Goal: Transaction & Acquisition: Book appointment/travel/reservation

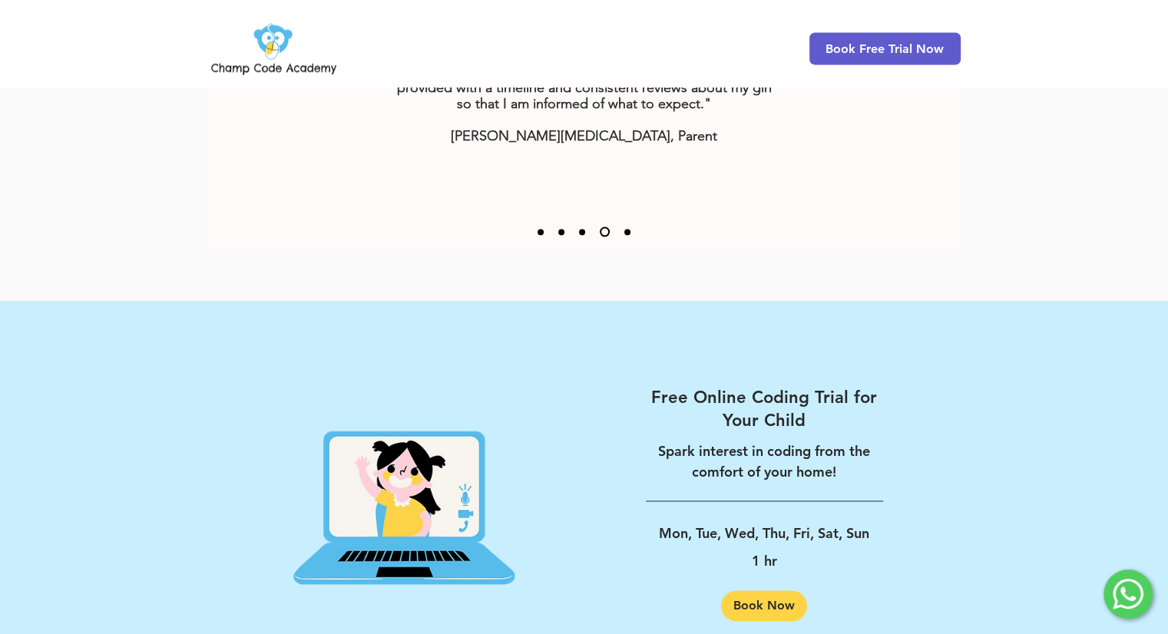
scroll to position [2392, 0]
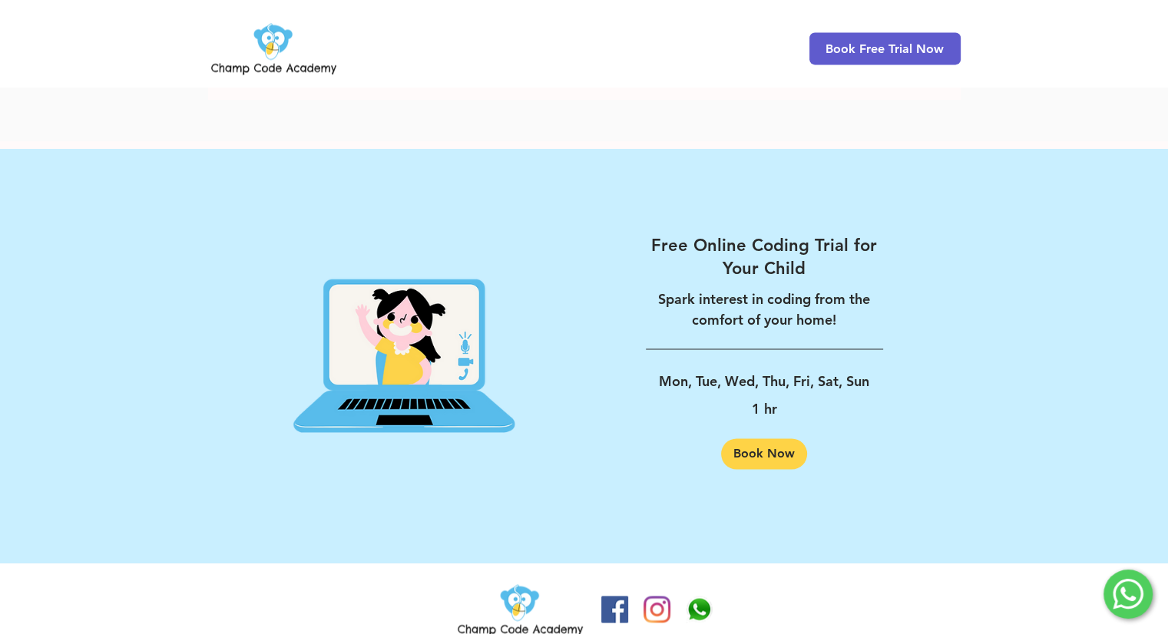
click at [502, 607] on img at bounding box center [520, 610] width 131 height 60
click at [226, 71] on img at bounding box center [273, 48] width 131 height 60
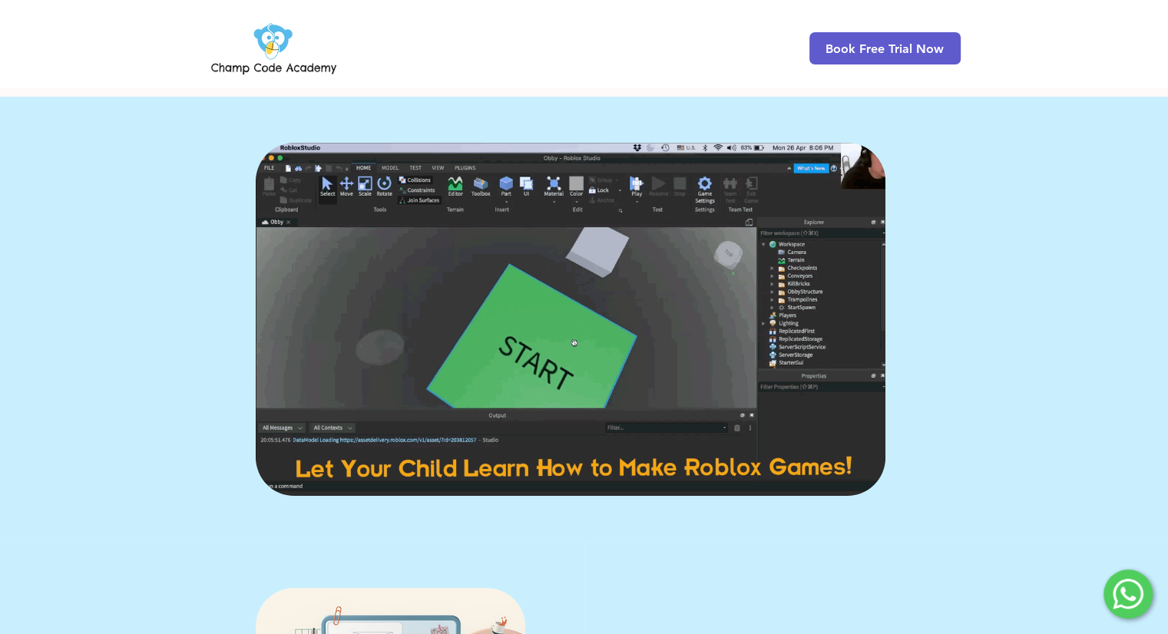
click at [452, 58] on div "Book Free Trial Now" at bounding box center [584, 43] width 1168 height 87
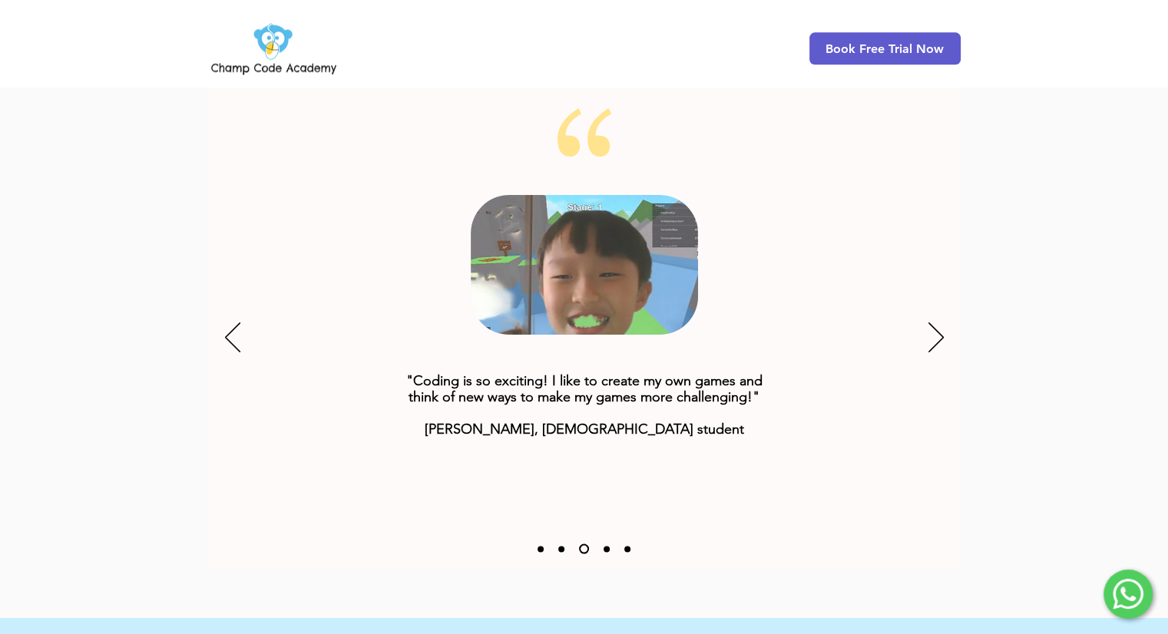
scroll to position [1928, 0]
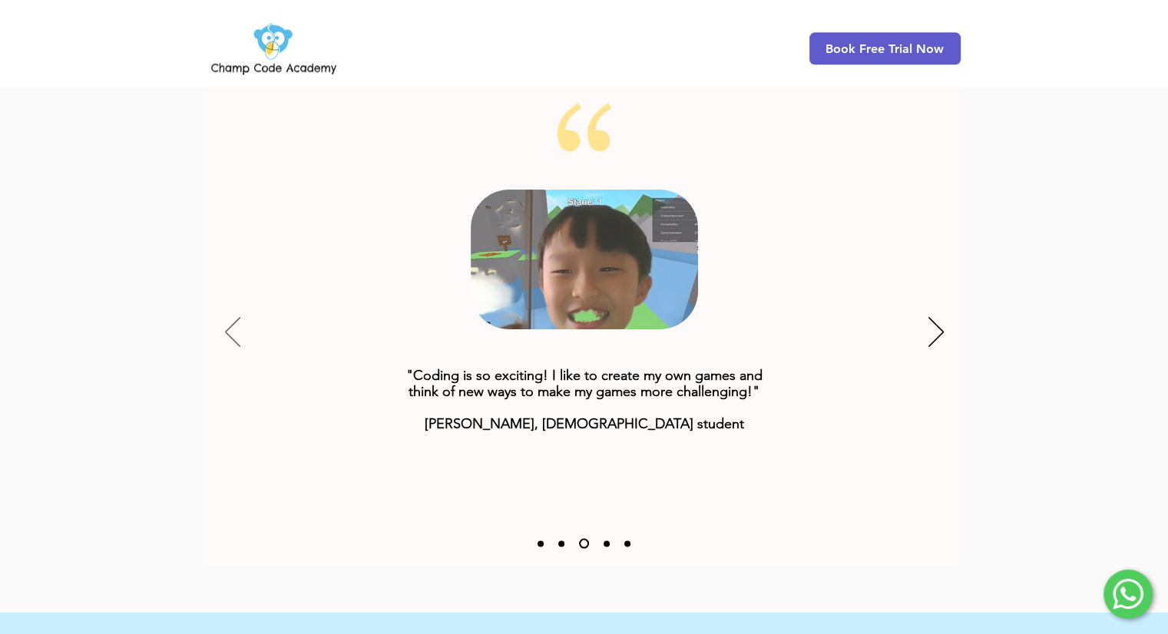
click at [225, 317] on icon "Previous" at bounding box center [232, 332] width 15 height 30
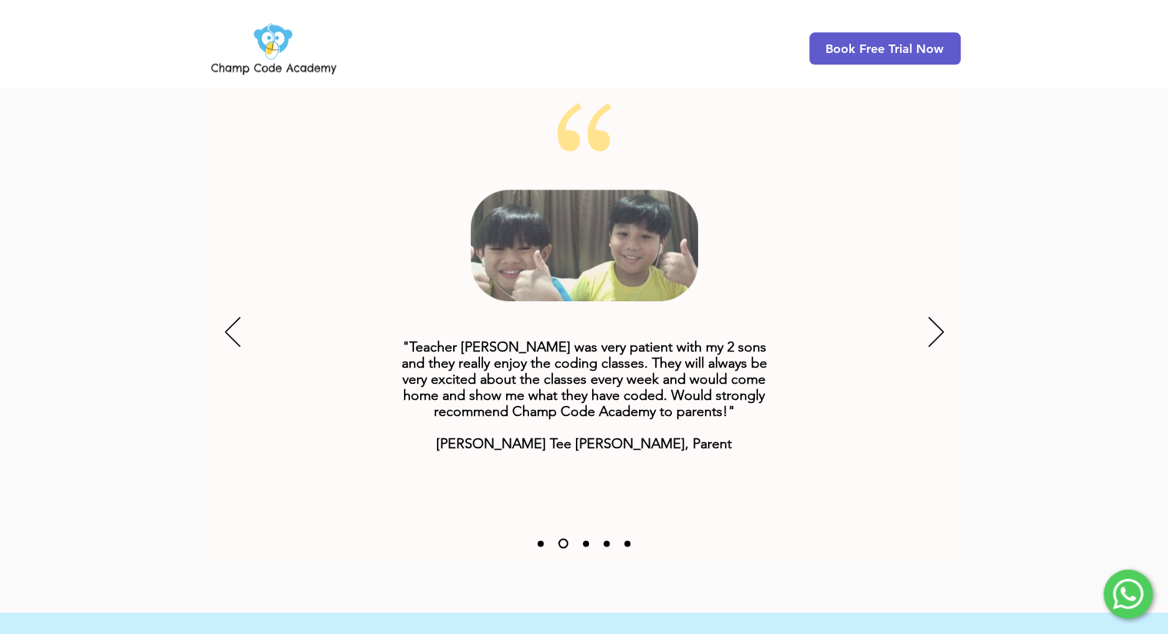
click at [952, 308] on div "Slideshow" at bounding box center [584, 333] width 753 height 461
click at [939, 317] on icon "Next" at bounding box center [936, 332] width 15 height 30
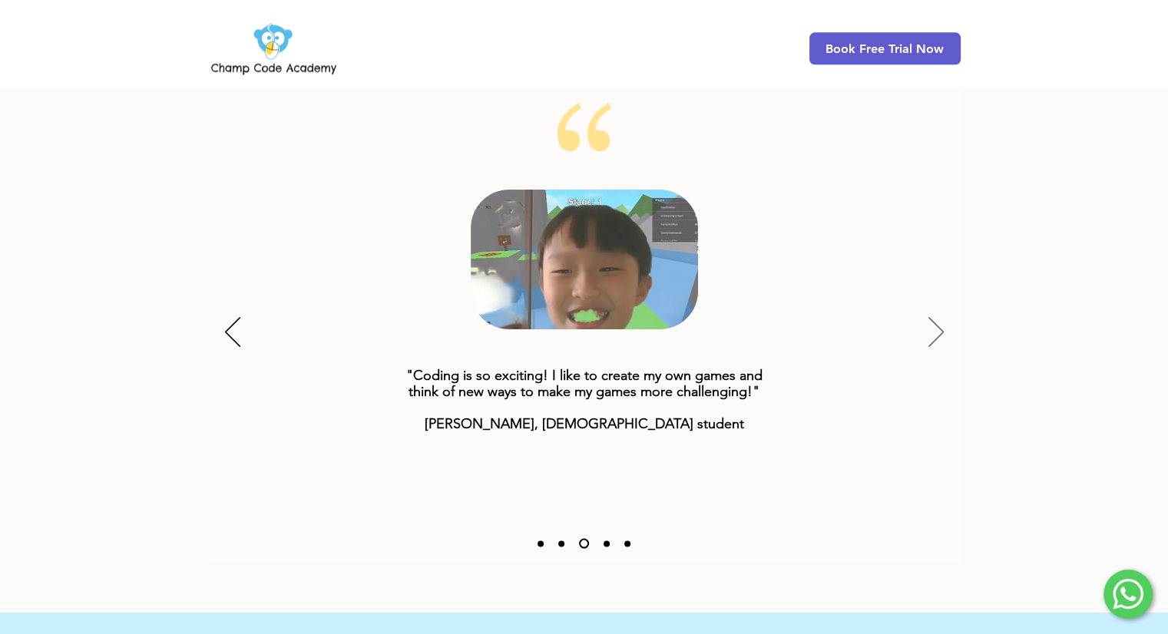
click at [939, 317] on icon "Next" at bounding box center [936, 332] width 15 height 30
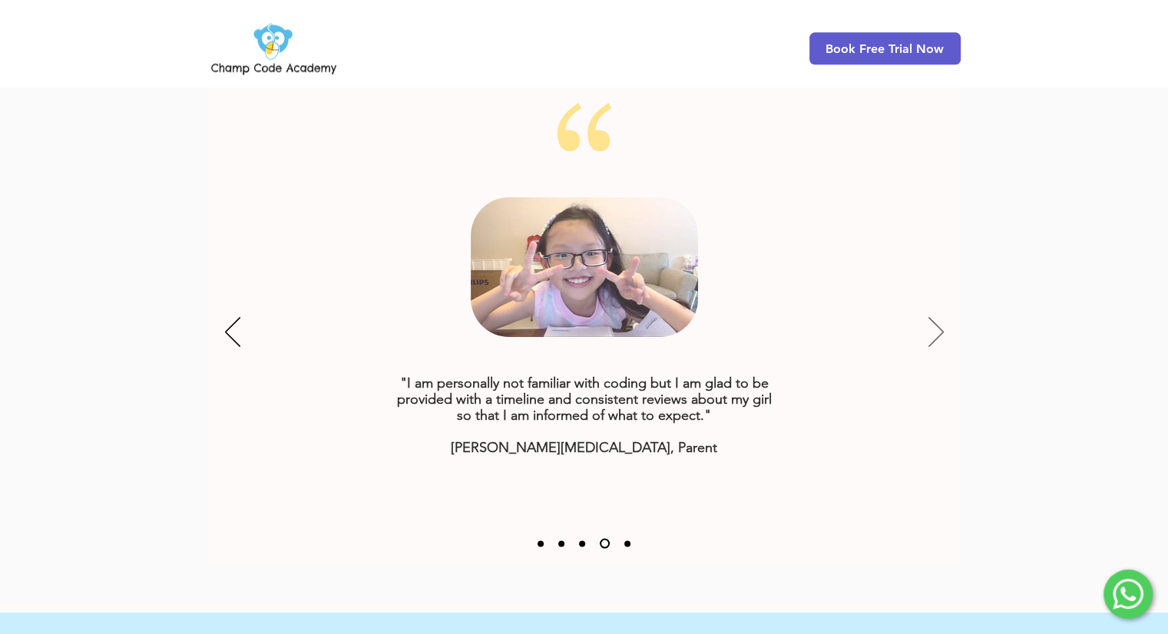
click at [939, 317] on icon "Next" at bounding box center [936, 332] width 15 height 30
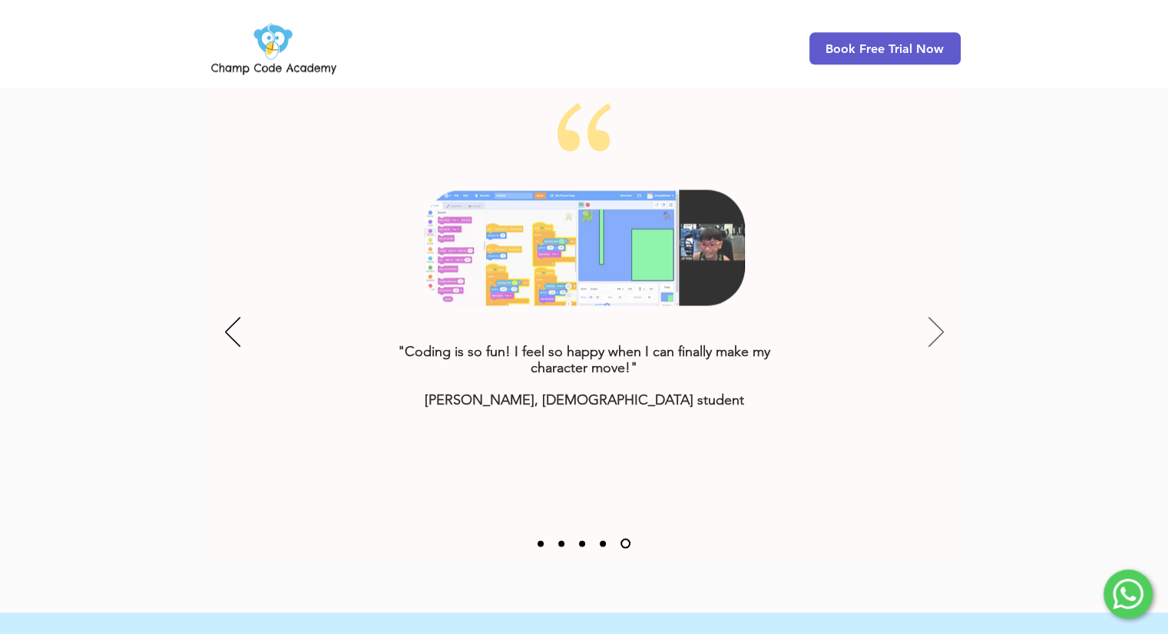
click at [939, 317] on icon "Next" at bounding box center [936, 332] width 15 height 30
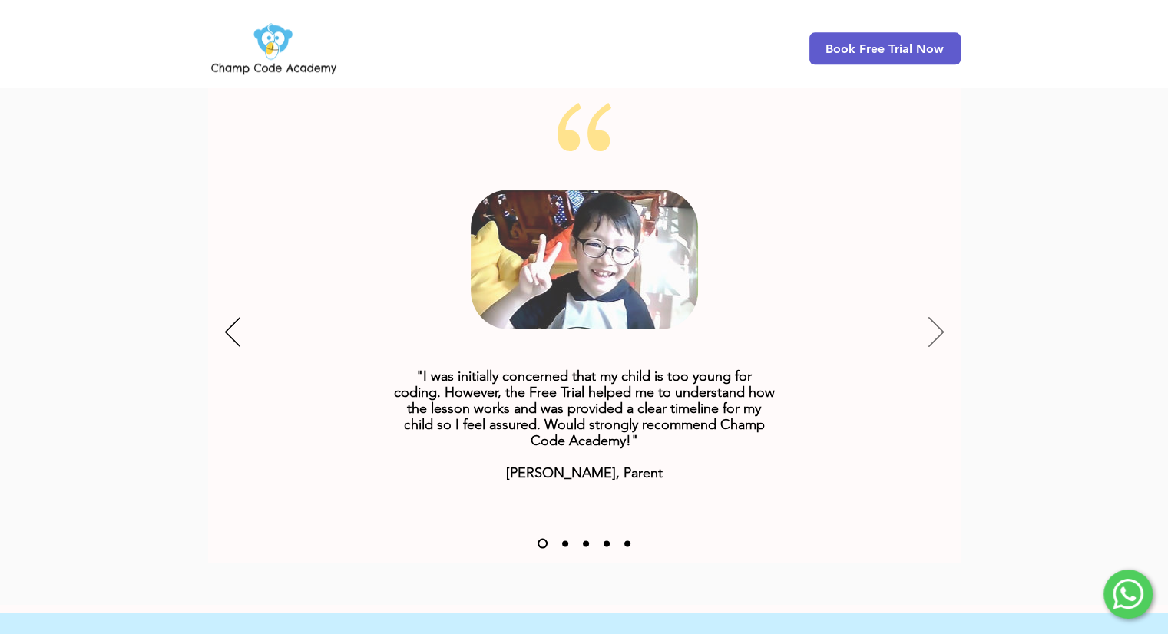
click at [939, 317] on icon "Next" at bounding box center [936, 332] width 15 height 30
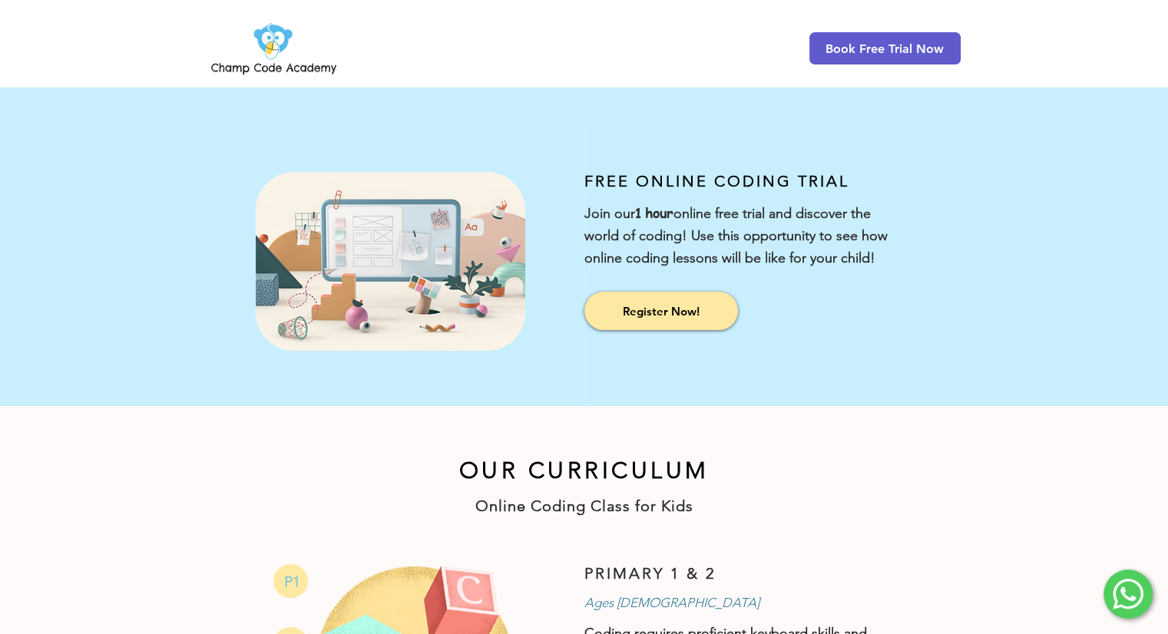
scroll to position [0, 0]
